Goal: Task Accomplishment & Management: Manage account settings

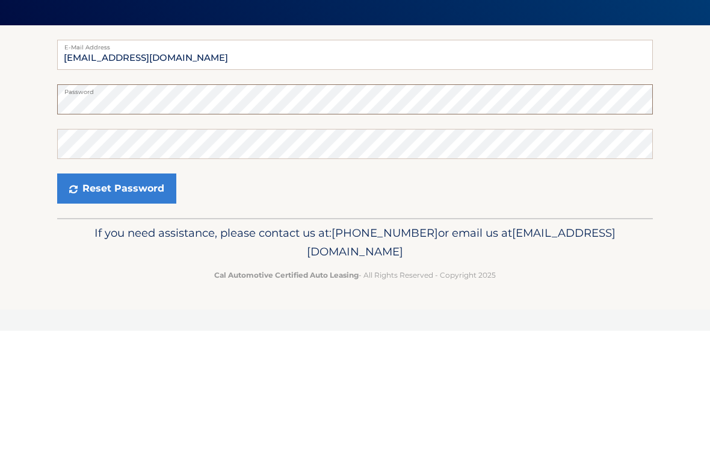
click at [116, 296] on button "Reset Password" at bounding box center [116, 311] width 119 height 30
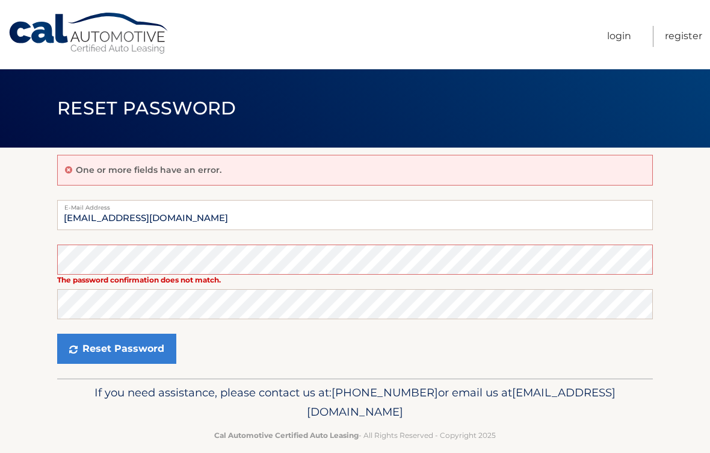
click at [114, 362] on button "Reset Password" at bounding box center [116, 349] width 119 height 30
click at [104, 341] on button "Reset Password" at bounding box center [116, 349] width 119 height 30
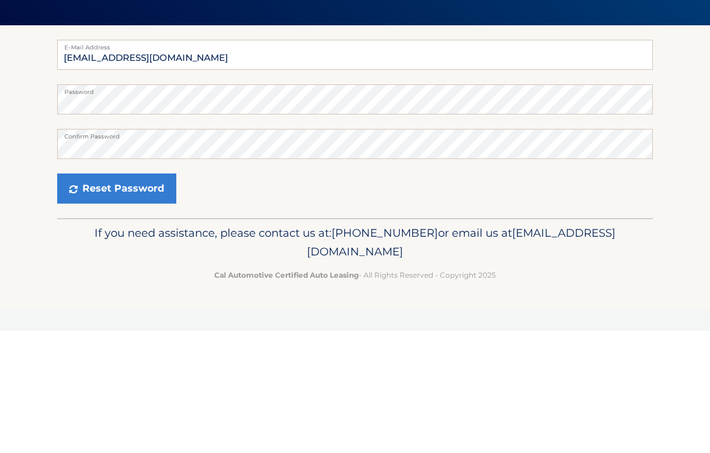
click at [83, 296] on button "Reset Password" at bounding box center [116, 311] width 119 height 30
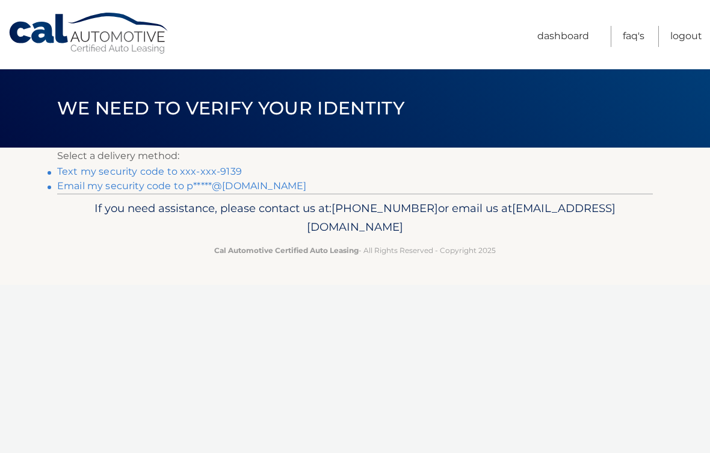
click at [100, 175] on link "Text my security code to xxx-xxx-9139" at bounding box center [149, 171] width 185 height 11
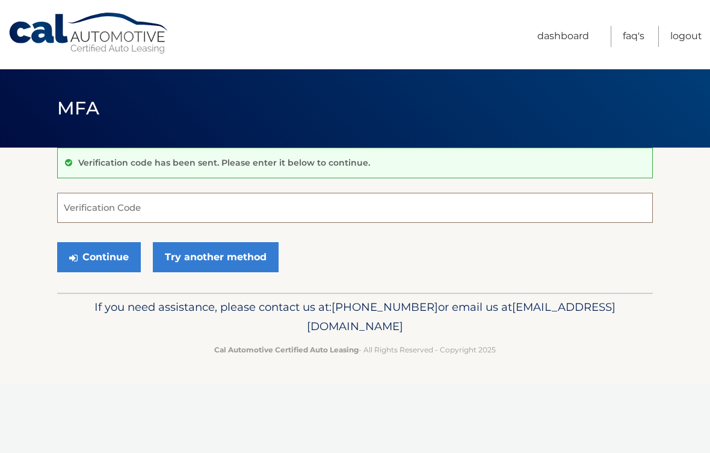
click at [79, 213] on input "Verification Code" at bounding box center [355, 208] width 596 height 30
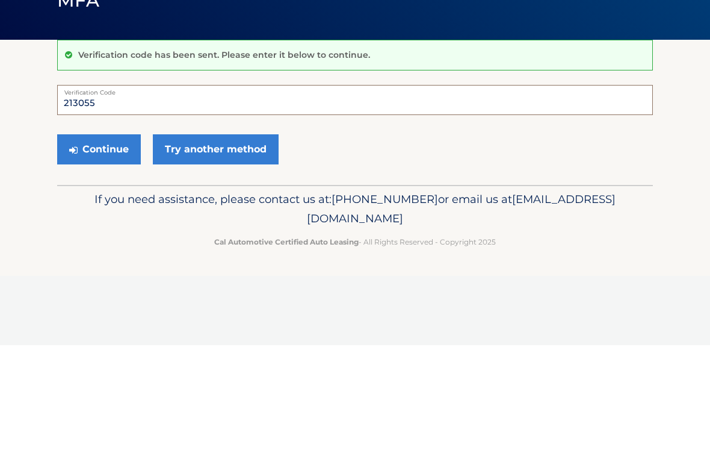
type input "213055"
click at [90, 242] on button "Continue" at bounding box center [99, 257] width 84 height 30
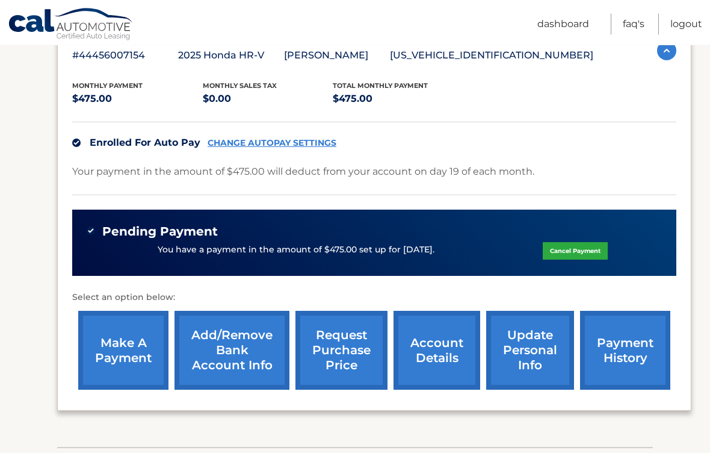
scroll to position [220, 0]
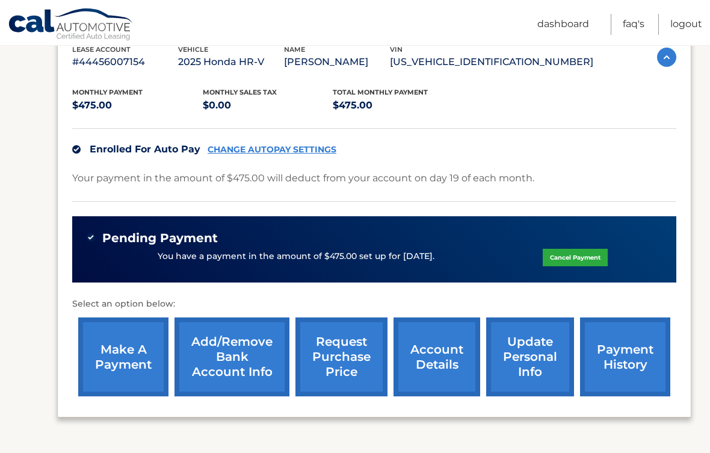
click at [683, 25] on link "Logout" at bounding box center [687, 24] width 32 height 21
click at [688, 18] on link "Logout" at bounding box center [687, 24] width 32 height 21
click at [676, 33] on link "Logout" at bounding box center [687, 24] width 32 height 21
click at [677, 27] on link "Logout" at bounding box center [687, 24] width 32 height 21
click at [689, 26] on link "Logout" at bounding box center [687, 24] width 32 height 21
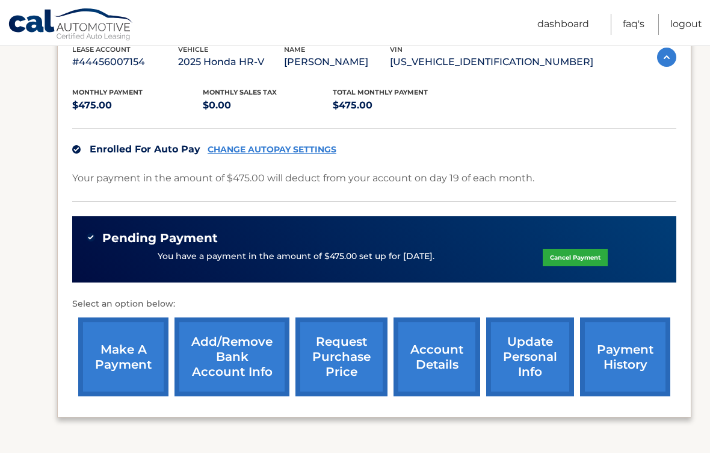
click at [673, 65] on img at bounding box center [666, 57] width 19 height 19
